Goal: Task Accomplishment & Management: Manage account settings

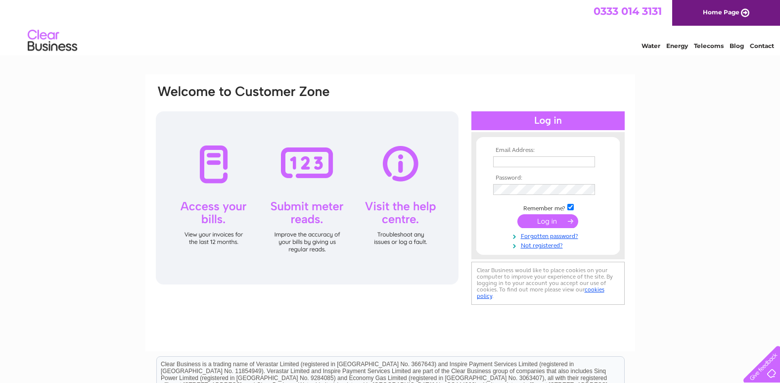
type input "yellhillshop@outlook.com"
click at [544, 224] on input "submit" at bounding box center [547, 221] width 61 height 14
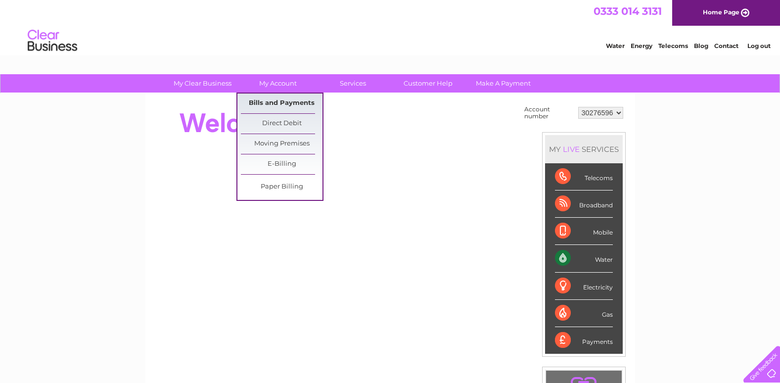
click at [262, 95] on link "Bills and Payments" at bounding box center [282, 103] width 82 height 20
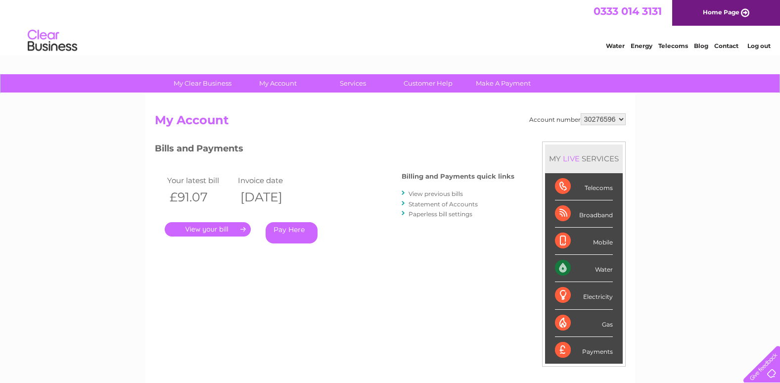
click at [218, 233] on link "." at bounding box center [208, 229] width 86 height 14
